Goal: Task Accomplishment & Management: Use online tool/utility

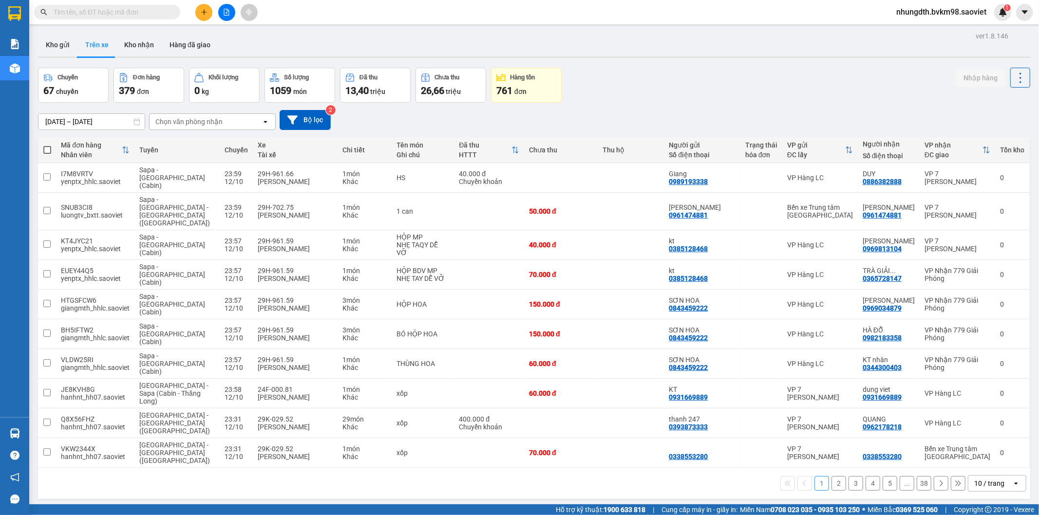
click at [191, 120] on div "Chọn văn phòng nhận" at bounding box center [188, 122] width 67 height 10
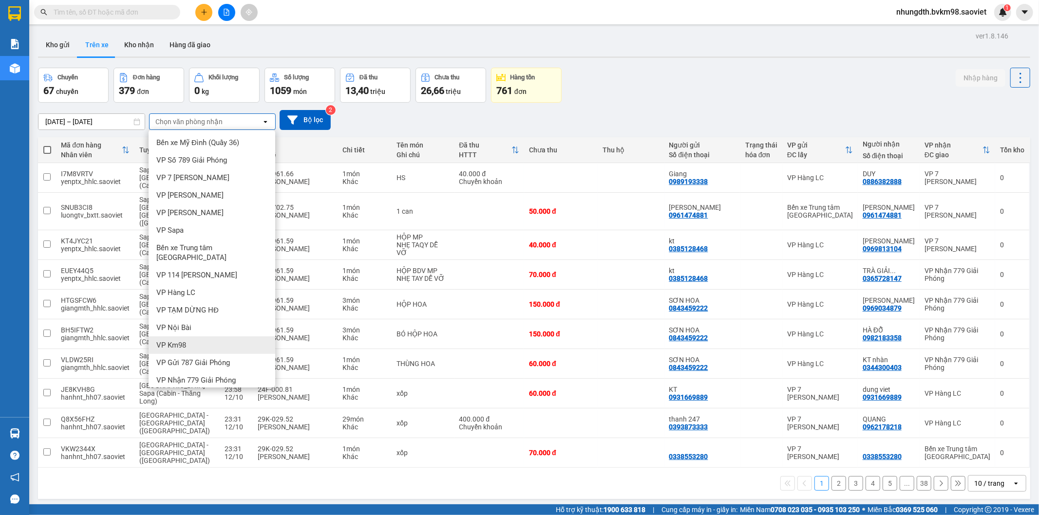
click at [227, 338] on div "VP Km98" at bounding box center [212, 345] width 127 height 18
